Goal: Task Accomplishment & Management: Manage account settings

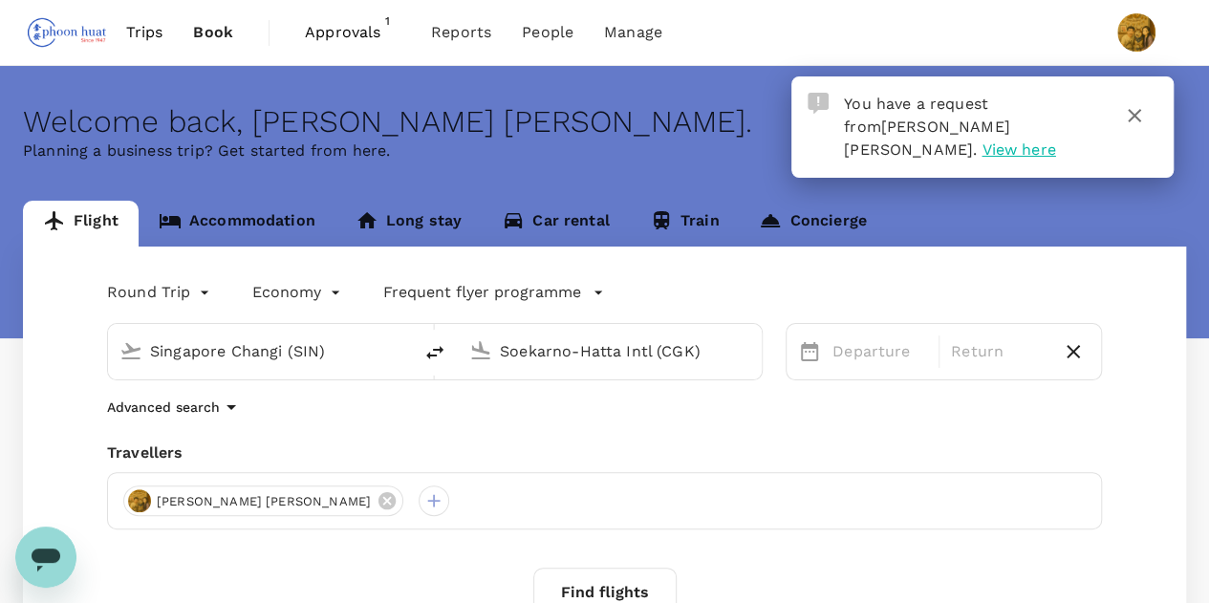
click at [1026, 140] on span "View here" at bounding box center [1018, 149] width 74 height 18
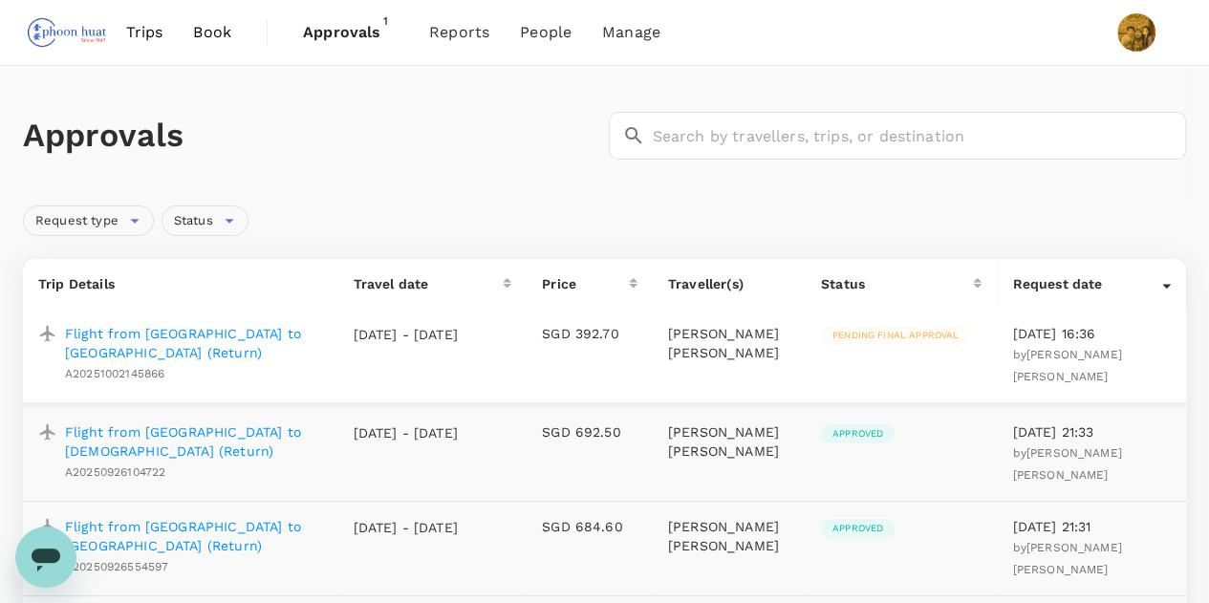
scroll to position [96, 0]
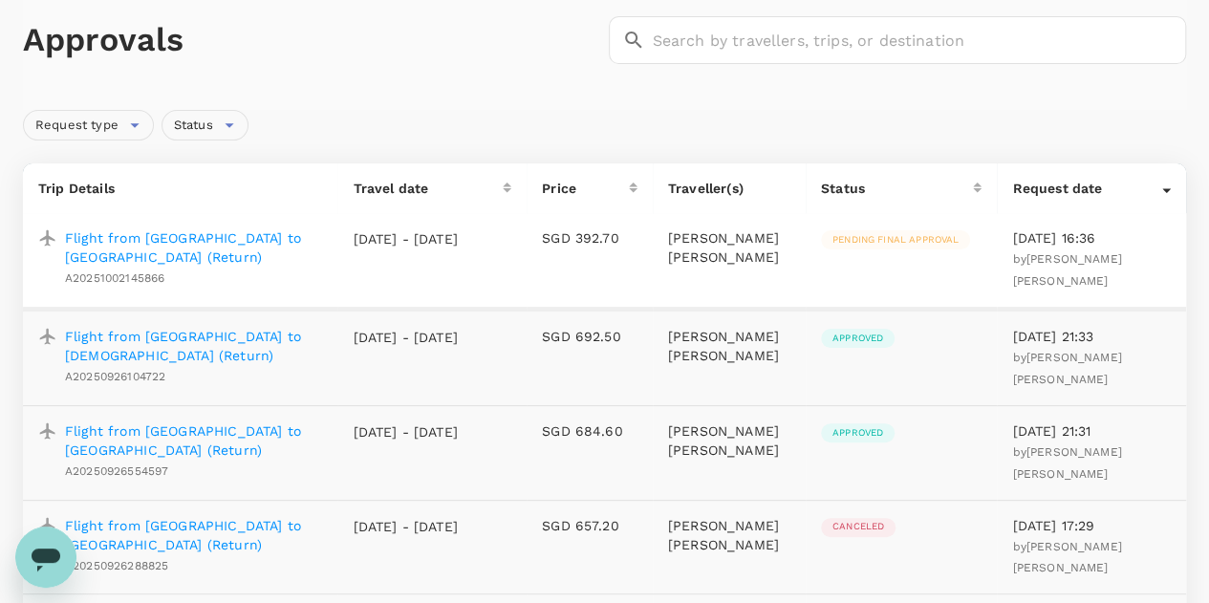
click at [256, 240] on p "Flight from [GEOGRAPHIC_DATA] to [GEOGRAPHIC_DATA] (Return)" at bounding box center [193, 247] width 257 height 38
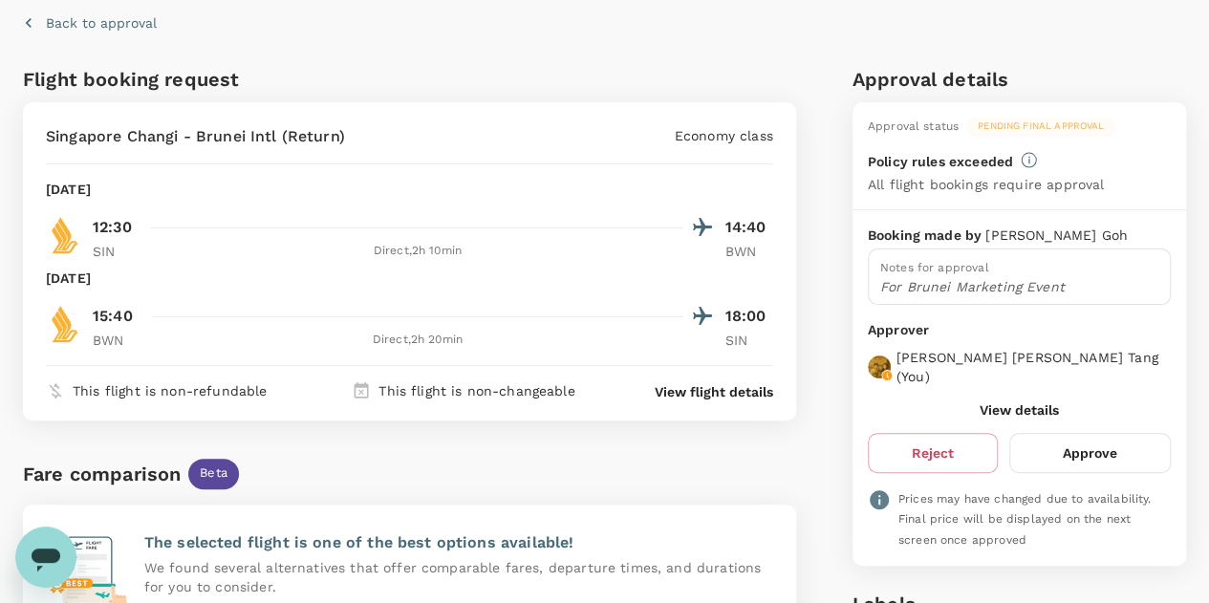
scroll to position [96, 0]
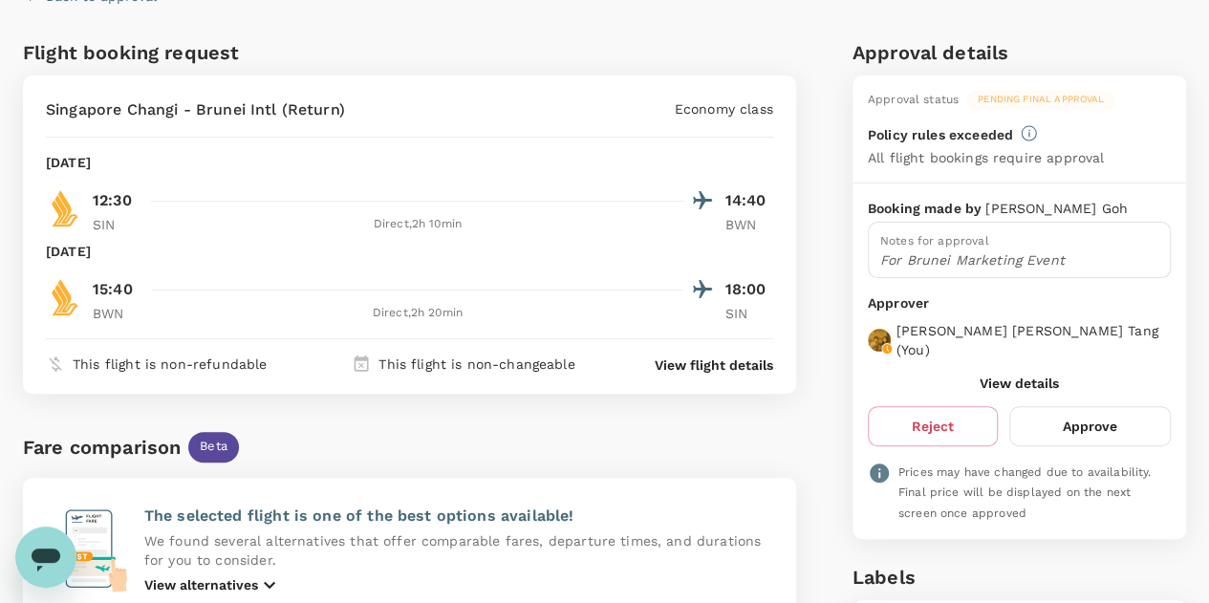
click at [1097, 406] on button "Approve" at bounding box center [1090, 426] width 162 height 40
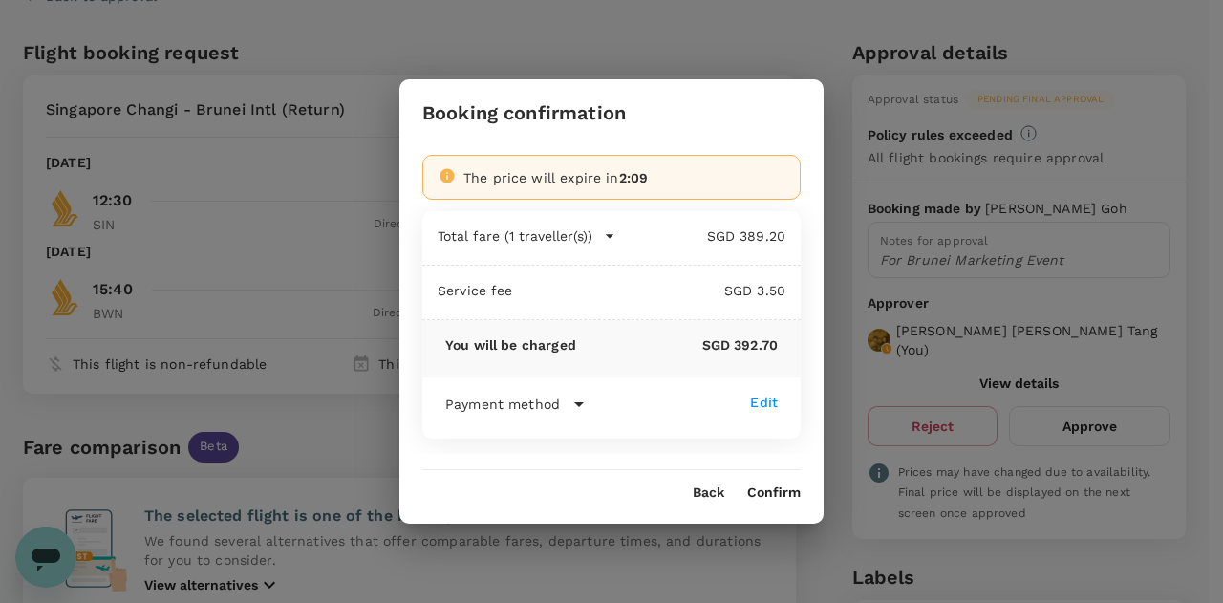
click at [781, 488] on button "Confirm" at bounding box center [774, 492] width 54 height 15
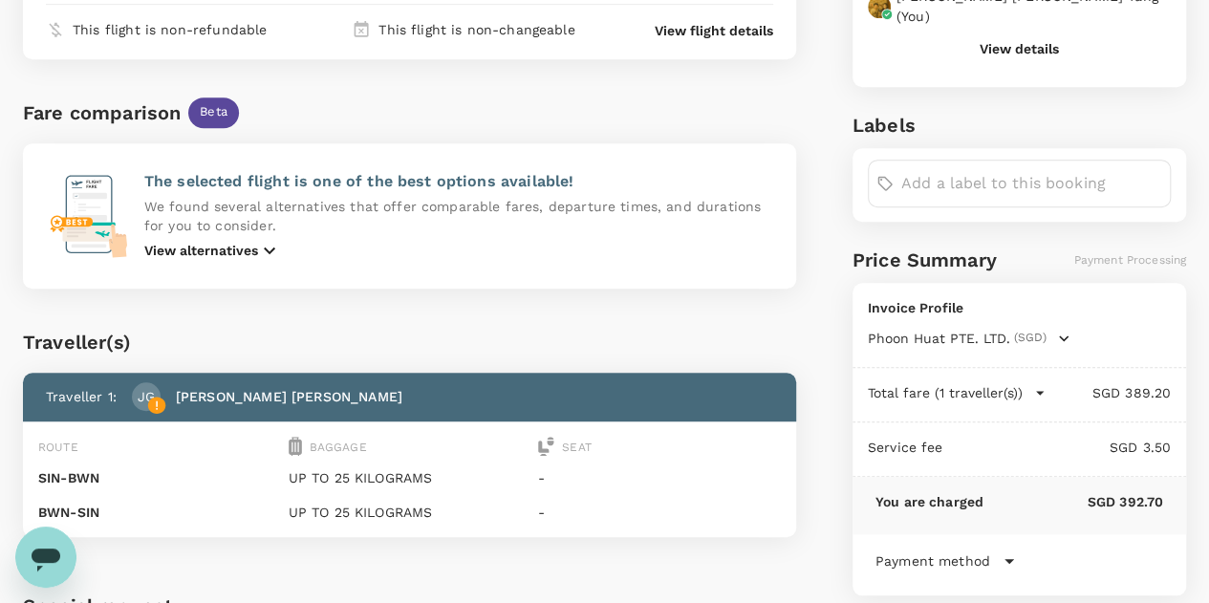
scroll to position [738, 0]
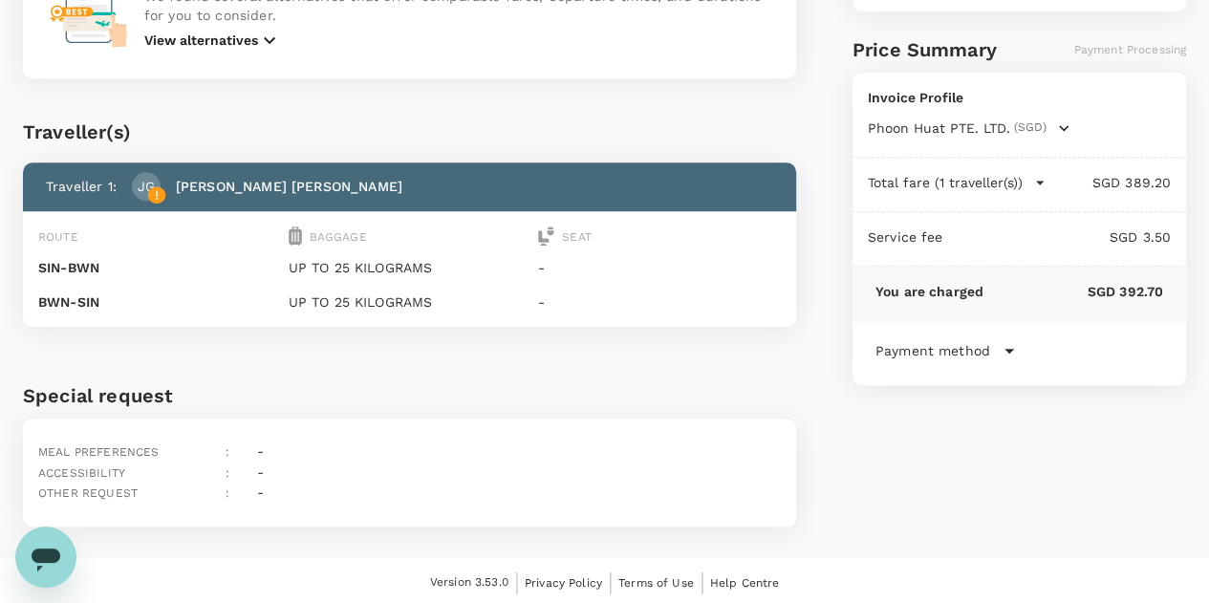
click at [744, 95] on div "Traveller(s) Traveller 1 : [PERSON_NAME] [PERSON_NAME] [PERSON_NAME] Route Bagg…" at bounding box center [405, 217] width 781 height 279
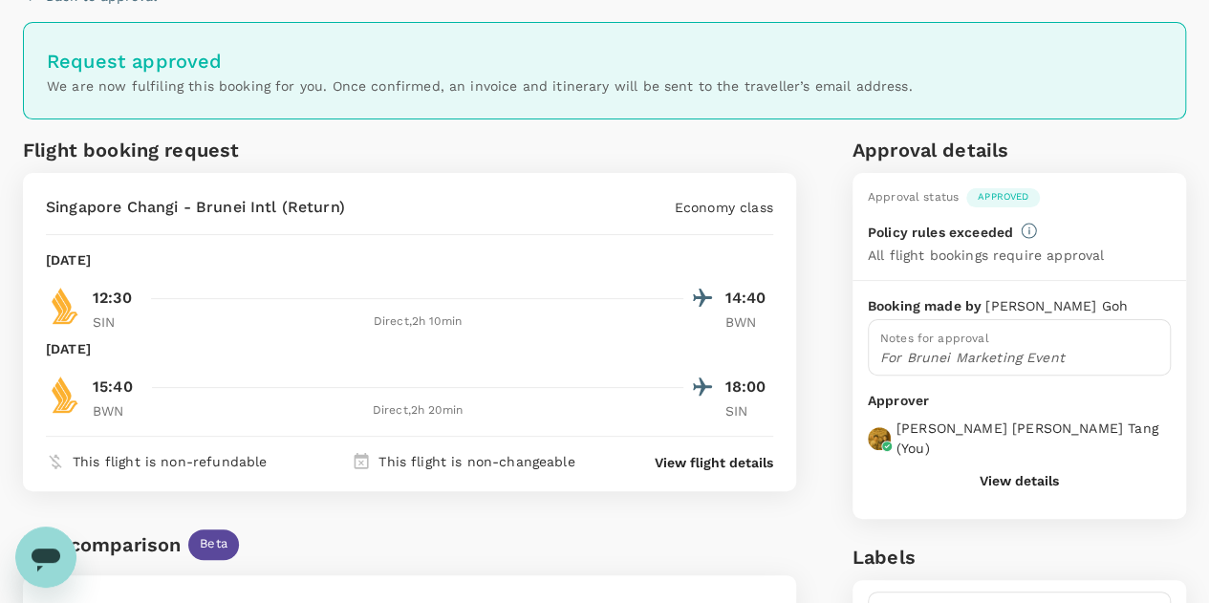
scroll to position [69, 0]
